Goal: Check status

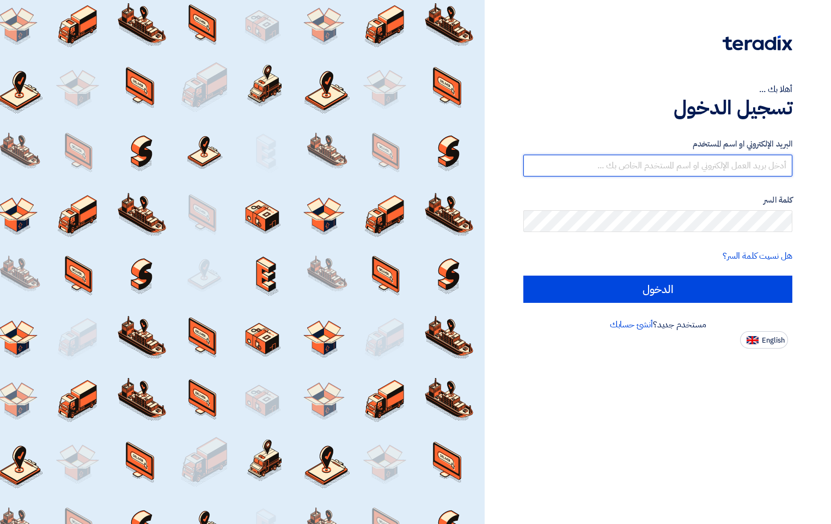
type input "firas@emt-design.com.sa"
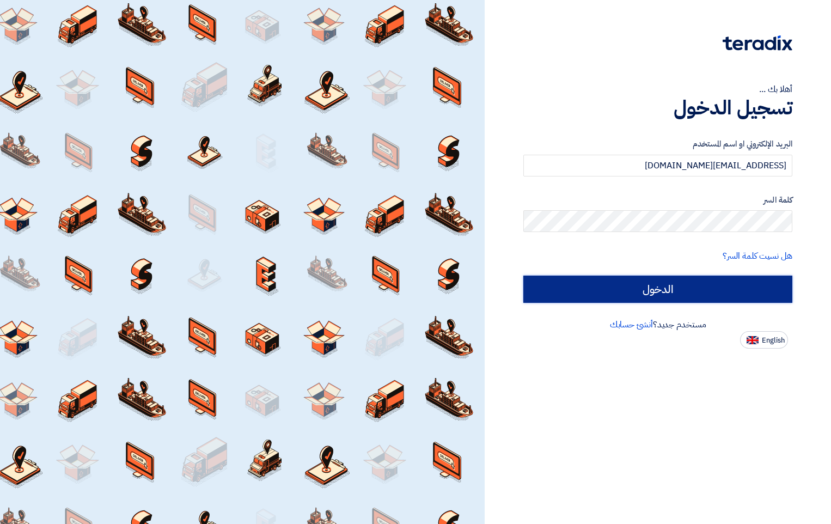
drag, startPoint x: 0, startPoint y: 0, endPoint x: 696, endPoint y: 297, distance: 757.0
click at [696, 297] on input "الدخول" at bounding box center [657, 288] width 269 height 27
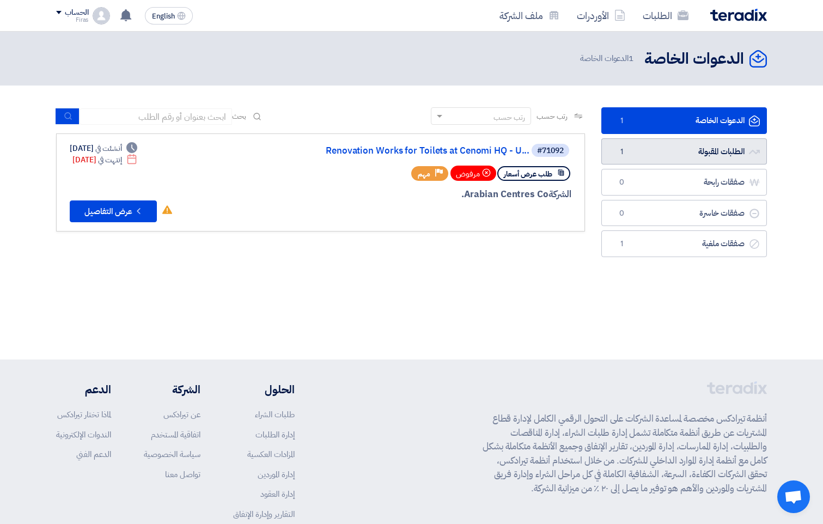
click at [714, 152] on link "الطلبات المقبولة الطلبات المقبولة 1" at bounding box center [683, 151] width 165 height 27
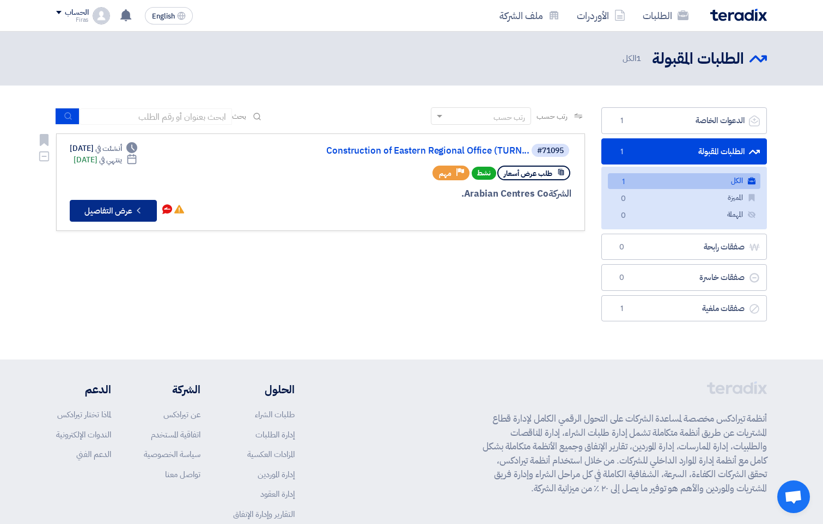
click at [113, 211] on button "Check details عرض التفاصيل" at bounding box center [113, 211] width 87 height 22
